Goal: Check status: Check status

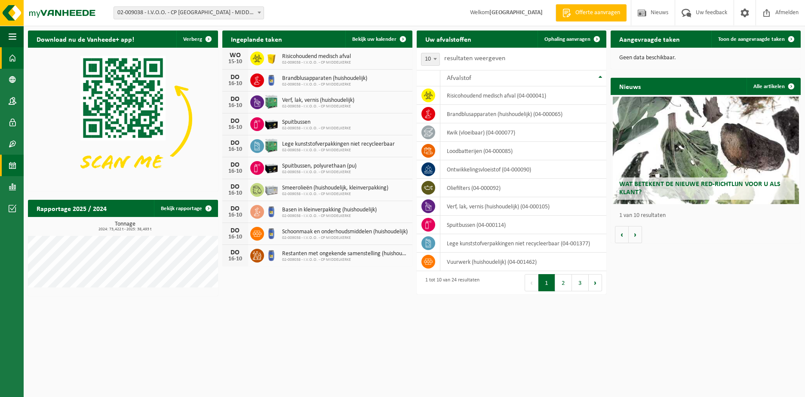
click at [11, 166] on span at bounding box center [13, 165] width 8 height 21
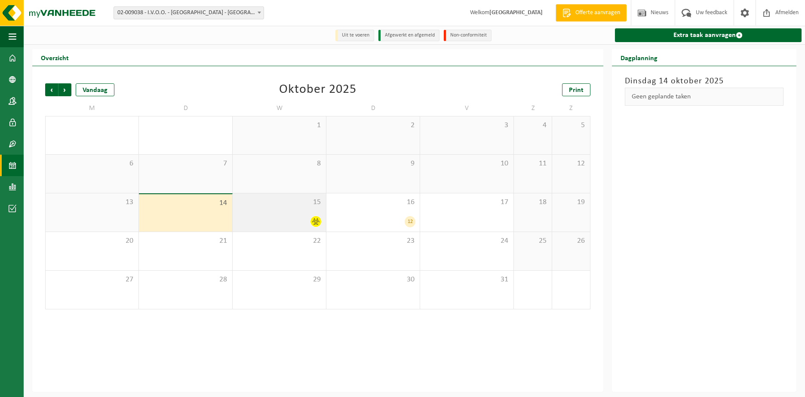
click at [314, 223] on icon at bounding box center [315, 221] width 7 height 6
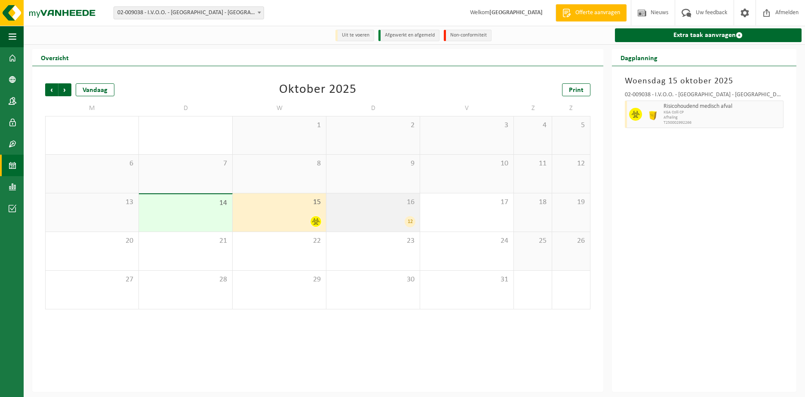
click at [410, 221] on div "12" at bounding box center [410, 221] width 11 height 11
